Goal: Transaction & Acquisition: Purchase product/service

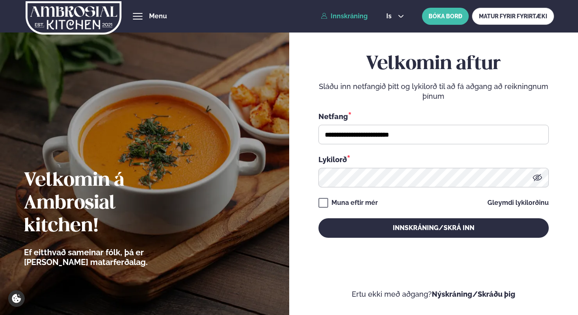
type input "**********"
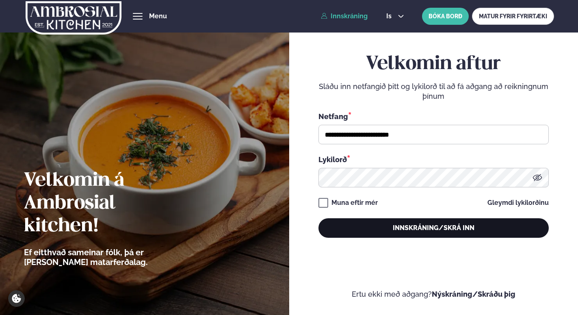
click at [443, 225] on button "Innskráning/Skrá inn" at bounding box center [434, 228] width 230 height 20
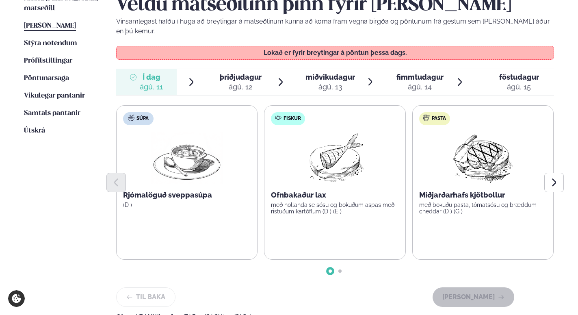
scroll to position [219, 0]
click at [239, 82] on div "ágú. 12" at bounding box center [241, 87] width 42 height 10
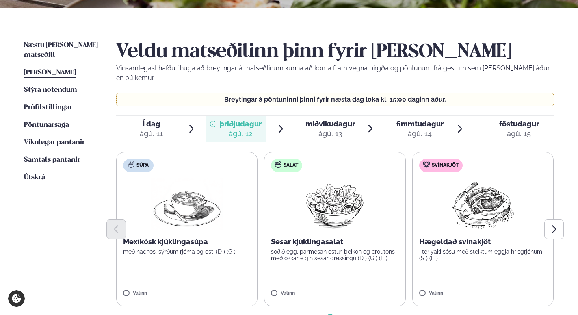
scroll to position [170, 0]
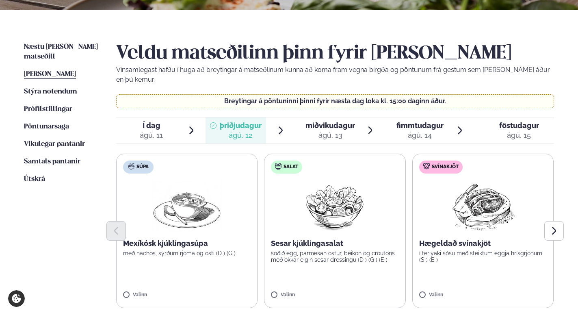
click at [326, 121] on span "miðvikudagur" at bounding box center [331, 125] width 50 height 9
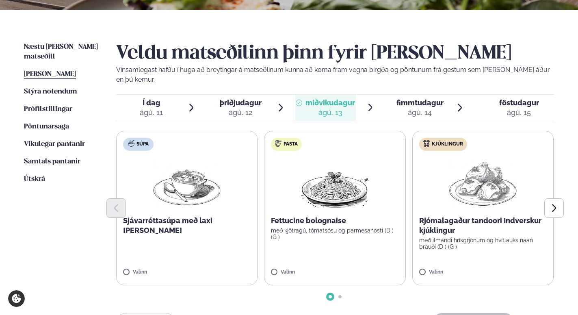
click at [244, 108] on div "ágú. 12" at bounding box center [241, 113] width 42 height 10
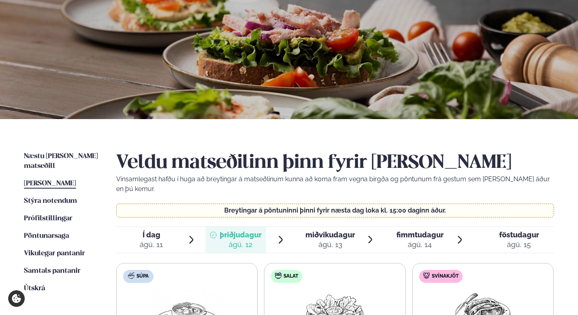
scroll to position [0, 0]
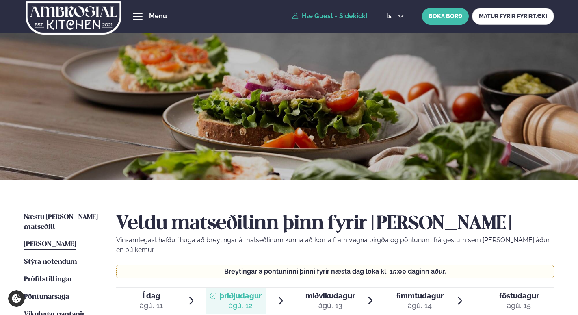
click at [352, 16] on link "Hæ Guest - Sidekick!" at bounding box center [330, 16] width 76 height 7
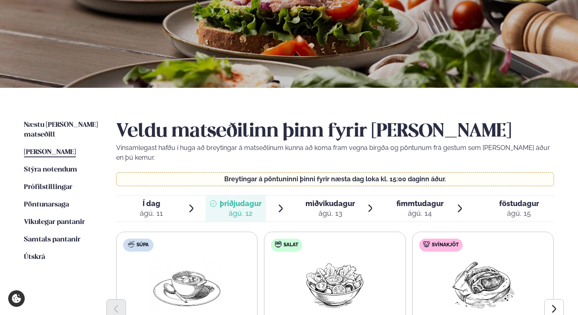
scroll to position [96, 0]
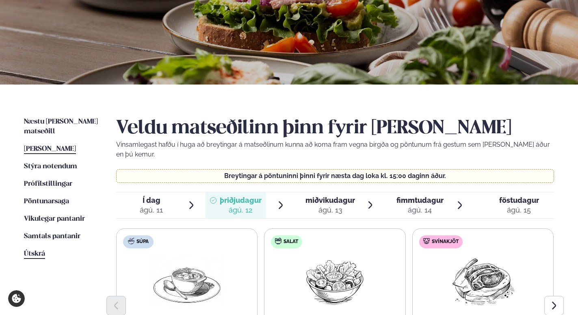
click at [38, 250] on span "Útskrá" at bounding box center [34, 253] width 21 height 7
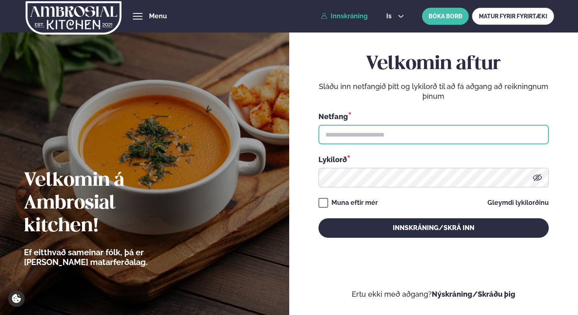
click at [361, 138] on input "text" at bounding box center [434, 135] width 230 height 20
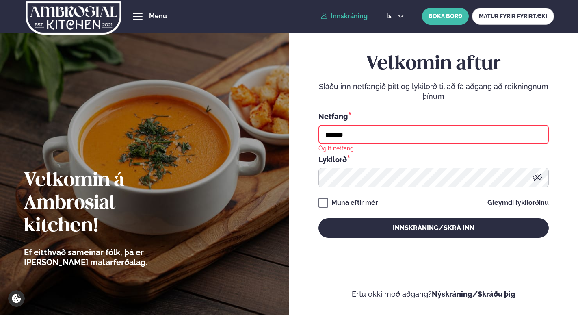
type input "**********"
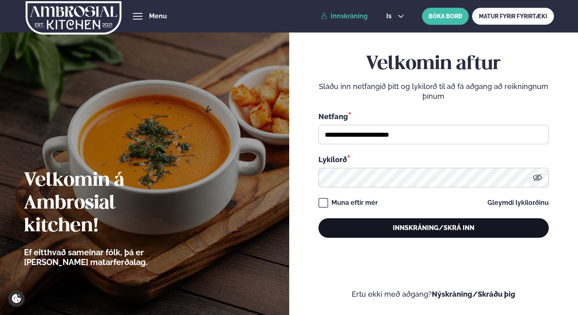
click at [426, 234] on button "Innskráning/Skrá inn" at bounding box center [434, 228] width 230 height 20
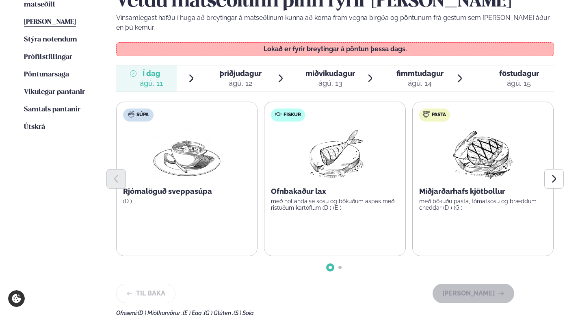
scroll to position [223, 0]
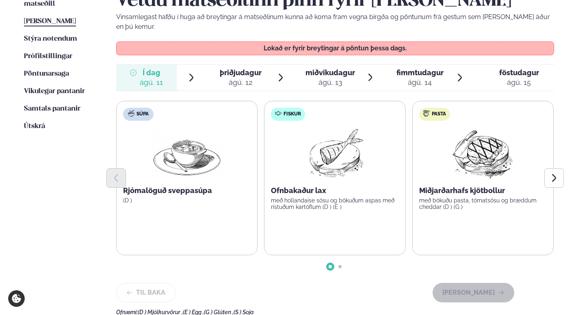
click at [240, 78] on div "ágú. 12" at bounding box center [241, 83] width 42 height 10
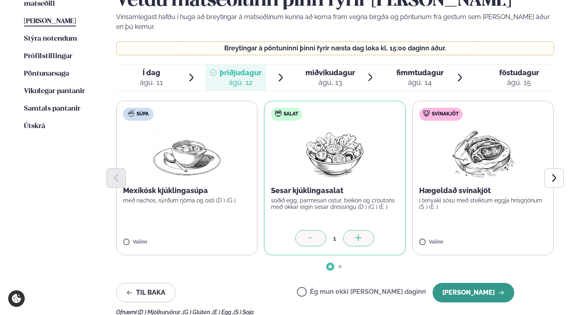
click at [466, 283] on button "[PERSON_NAME]" at bounding box center [474, 293] width 82 height 20
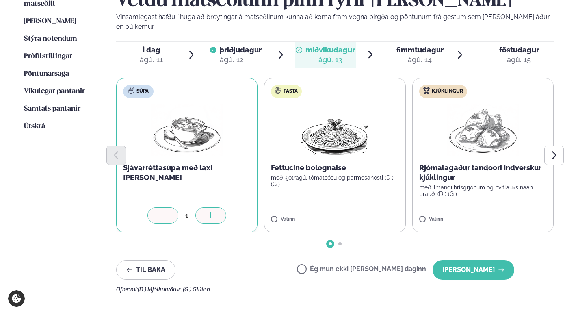
click at [212, 212] on icon at bounding box center [211, 216] width 8 height 8
click at [360, 212] on icon at bounding box center [359, 216] width 8 height 8
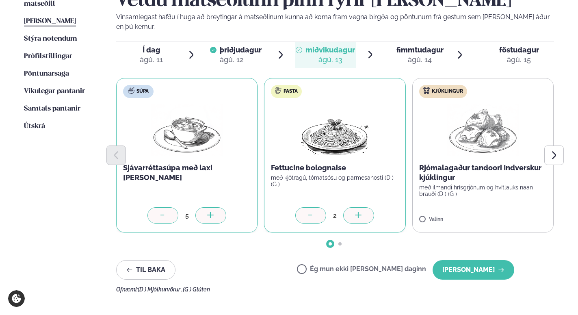
click at [360, 212] on icon at bounding box center [359, 216] width 8 height 8
click at [502, 207] on div at bounding box center [507, 215] width 31 height 16
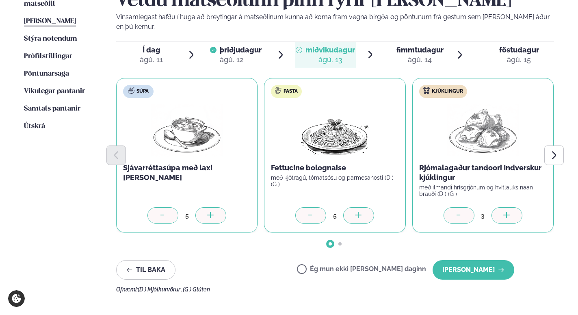
click at [502, 207] on div at bounding box center [507, 215] width 31 height 16
click at [554, 151] on icon "Next slide" at bounding box center [554, 155] width 4 height 8
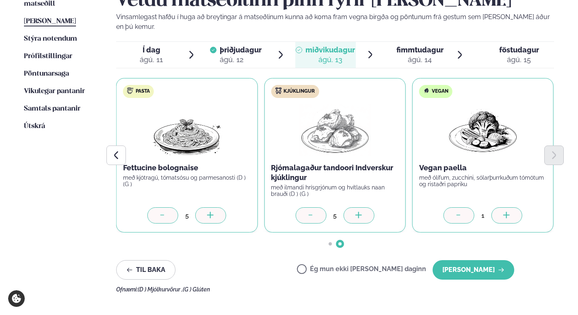
click at [505, 212] on icon at bounding box center [507, 216] width 8 height 8
click at [473, 260] on button "[PERSON_NAME]" at bounding box center [474, 270] width 82 height 20
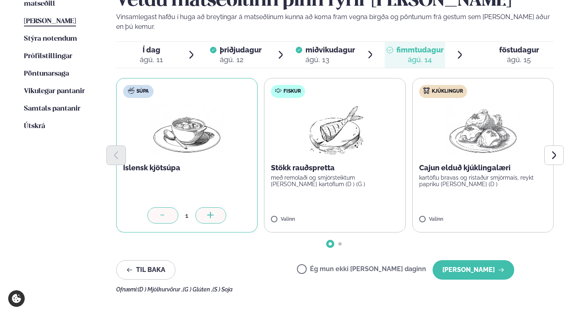
click at [218, 207] on div at bounding box center [211, 215] width 31 height 16
click at [352, 207] on div at bounding box center [358, 215] width 31 height 16
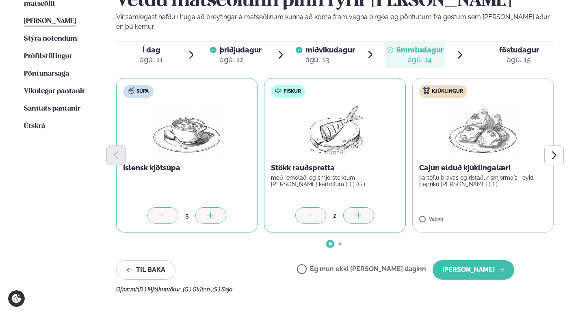
click at [352, 207] on div at bounding box center [358, 215] width 31 height 16
click at [503, 212] on icon at bounding box center [507, 216] width 8 height 8
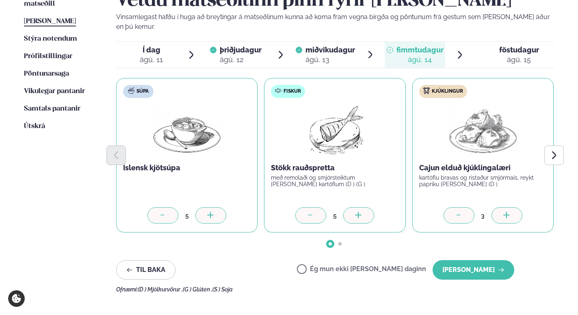
click at [503, 212] on icon at bounding box center [507, 216] width 8 height 8
click at [548, 152] on button "Next slide" at bounding box center [555, 156] width 20 height 20
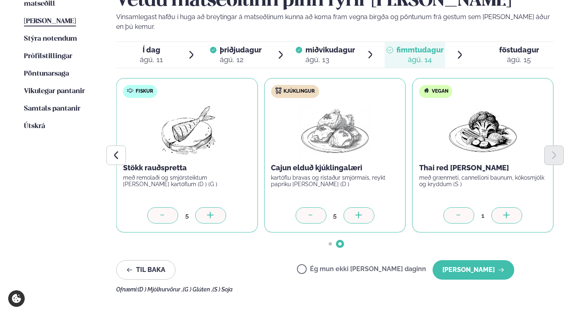
click at [502, 207] on div at bounding box center [507, 215] width 31 height 16
click at [478, 260] on button "[PERSON_NAME]" at bounding box center [474, 270] width 82 height 20
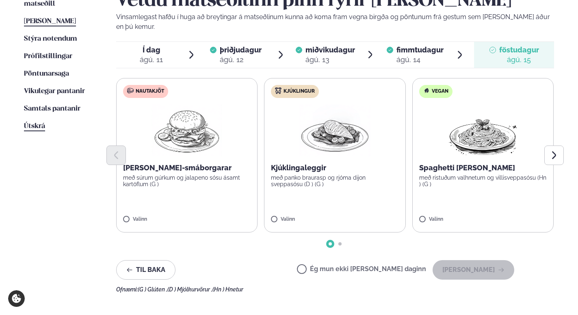
click at [34, 123] on span "Útskrá" at bounding box center [34, 126] width 21 height 7
